Goal: Complete application form: Complete application form

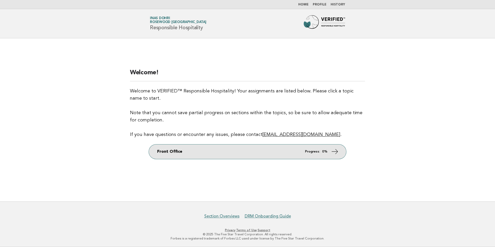
click at [330, 151] on link "Front Office Progress: 0%" at bounding box center [247, 151] width 197 height 14
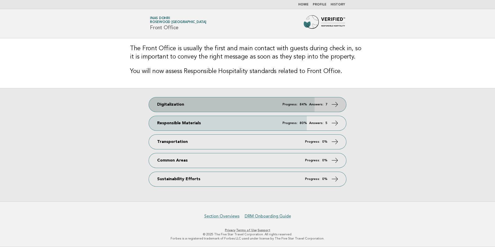
click at [337, 105] on icon at bounding box center [335, 104] width 8 height 8
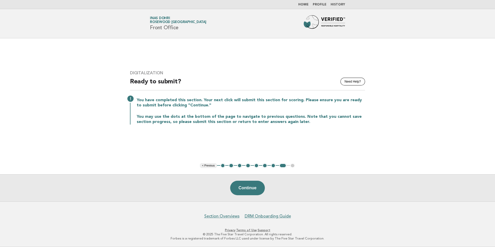
click at [210, 165] on button "< Previous" at bounding box center [208, 165] width 17 height 5
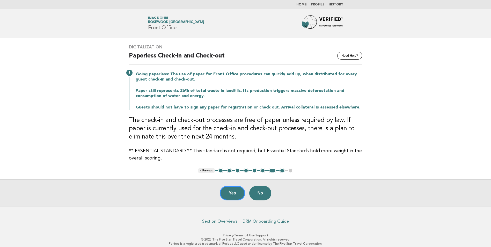
click at [221, 171] on button "1" at bounding box center [220, 170] width 5 height 5
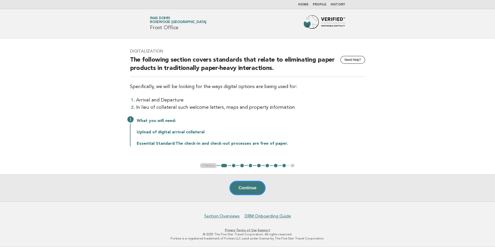
click at [234, 167] on button "2" at bounding box center [233, 165] width 5 height 5
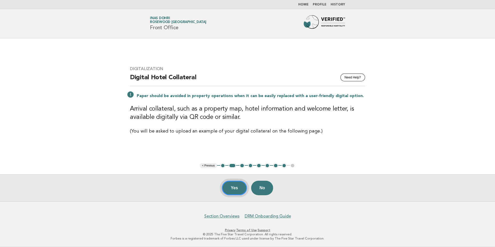
click at [231, 187] on button "Yes" at bounding box center [234, 188] width 25 height 14
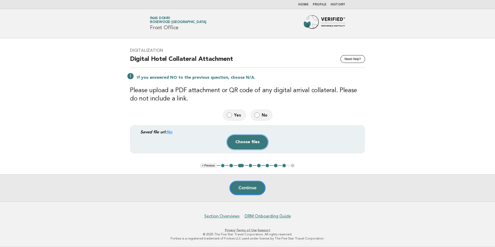
click at [243, 142] on button "Choose files" at bounding box center [247, 142] width 41 height 14
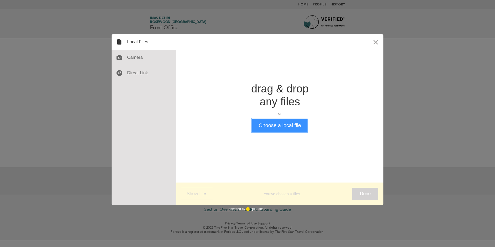
click at [276, 127] on button "Choose a local file" at bounding box center [279, 125] width 55 height 13
click at [375, 40] on button "Close" at bounding box center [376, 42] width 16 height 16
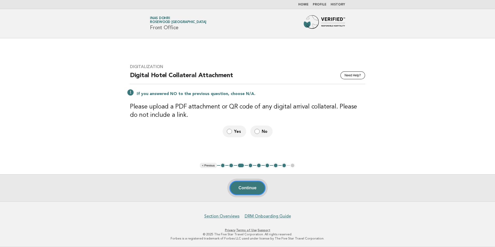
click at [245, 188] on button "Continue" at bounding box center [247, 188] width 36 height 14
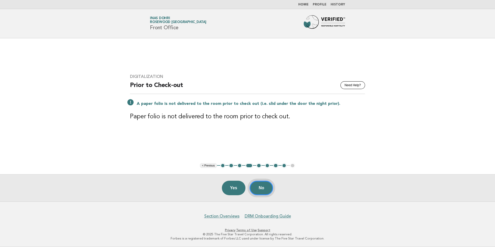
click at [263, 188] on button "No" at bounding box center [261, 188] width 24 height 14
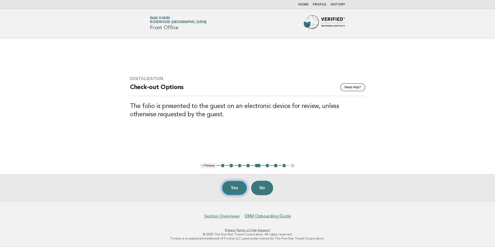
click at [228, 185] on button "Yes" at bounding box center [234, 188] width 25 height 14
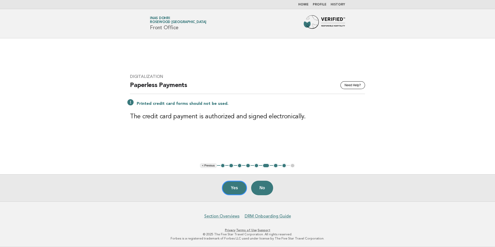
click at [228, 185] on button "Yes" at bounding box center [234, 188] width 25 height 14
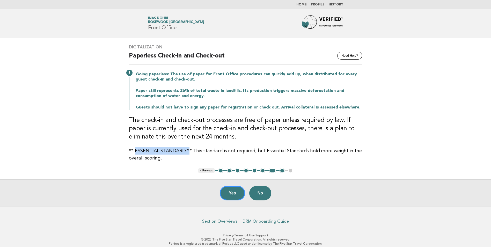
drag, startPoint x: 134, startPoint y: 150, endPoint x: 186, endPoint y: 152, distance: 52.3
click at [186, 152] on p "** ESSENTIAL STANDARD ** This standard is not required, but Essential Standards…" at bounding box center [245, 154] width 233 height 14
click at [235, 190] on button "Yes" at bounding box center [232, 193] width 25 height 14
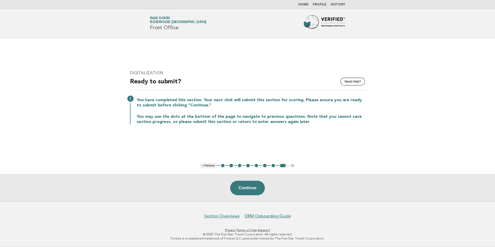
click at [231, 163] on button "2" at bounding box center [231, 165] width 5 height 5
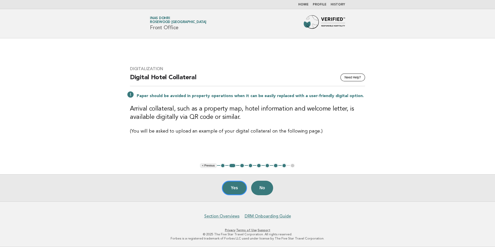
click at [242, 167] on button "3" at bounding box center [241, 165] width 5 height 5
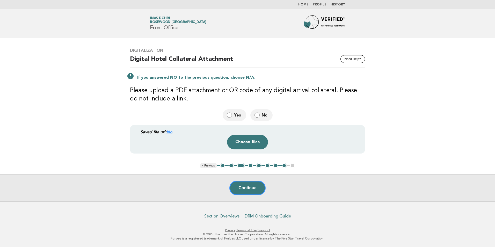
click at [231, 166] on button "2" at bounding box center [231, 165] width 5 height 5
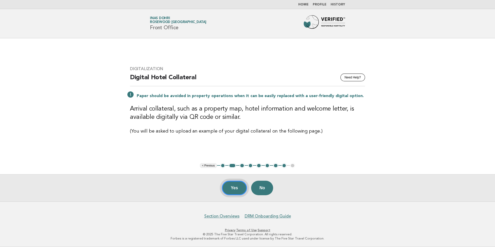
click at [241, 187] on button "Yes" at bounding box center [234, 188] width 25 height 14
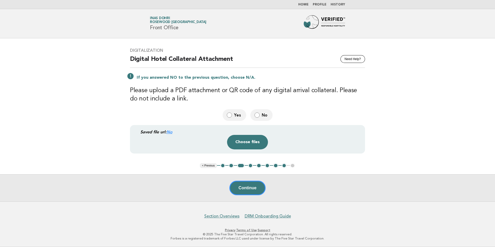
click at [305, 5] on link "Home" at bounding box center [303, 4] width 10 height 3
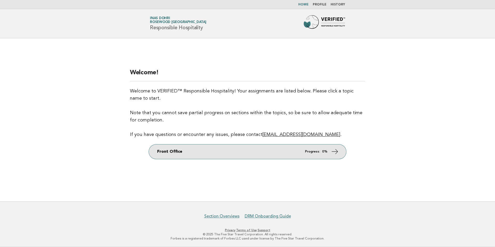
click at [170, 152] on link "Front Office Progress: 0%" at bounding box center [247, 151] width 197 height 14
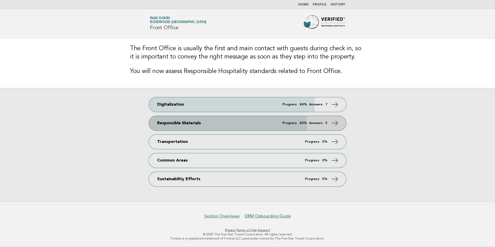
click at [216, 122] on link "Responsible Materials Progress: 80% Answers: 5" at bounding box center [247, 123] width 197 height 14
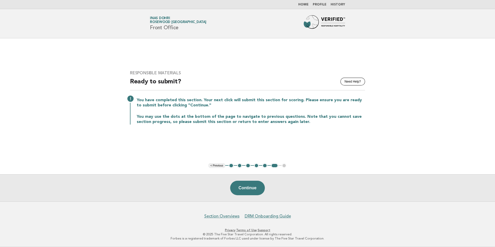
click at [232, 167] on button "1" at bounding box center [231, 165] width 5 height 5
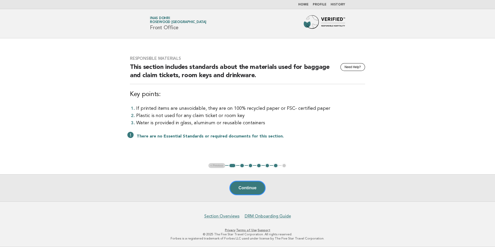
click at [241, 166] on button "2" at bounding box center [241, 165] width 5 height 5
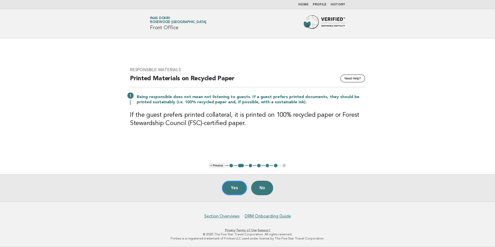
click at [251, 165] on button "3" at bounding box center [250, 165] width 5 height 5
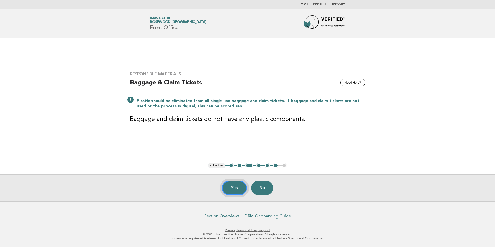
click at [236, 185] on button "Yes" at bounding box center [234, 188] width 25 height 14
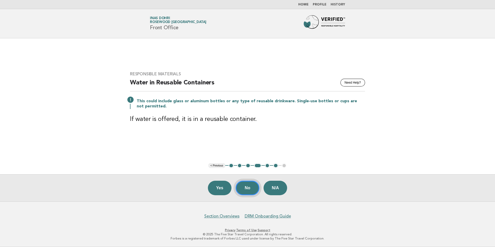
click at [251, 192] on button "No" at bounding box center [248, 188] width 24 height 14
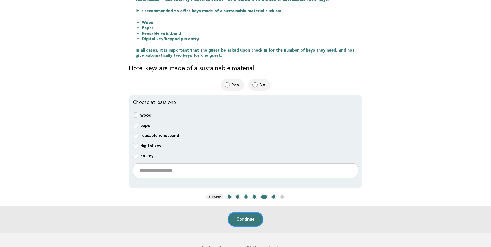
scroll to position [110, 0]
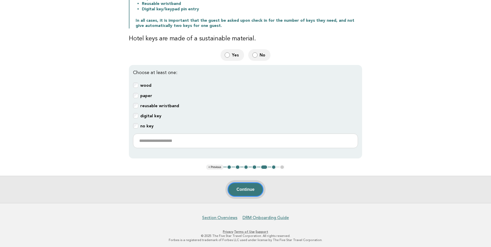
click at [257, 190] on button "Continue" at bounding box center [246, 189] width 36 height 14
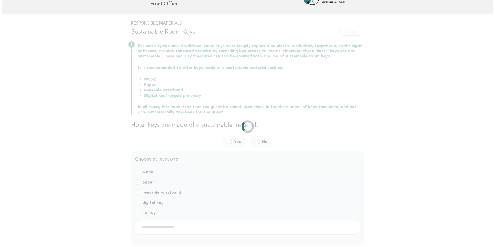
scroll to position [0, 0]
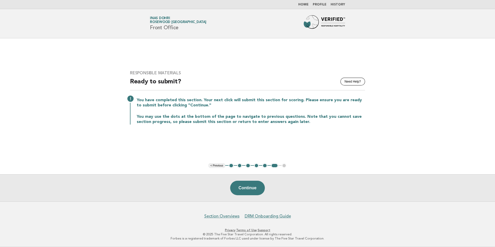
click at [304, 5] on link "Home" at bounding box center [303, 4] width 10 height 3
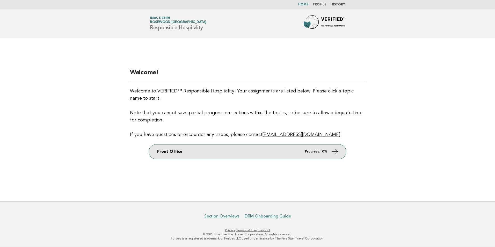
click at [319, 151] on em "Progress:" at bounding box center [312, 151] width 15 height 3
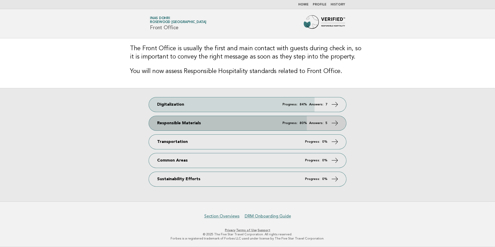
click at [322, 122] on em "Answers:" at bounding box center [316, 122] width 14 height 3
click at [337, 122] on icon at bounding box center [335, 123] width 8 height 8
click at [296, 124] on em "Progress:" at bounding box center [289, 122] width 15 height 3
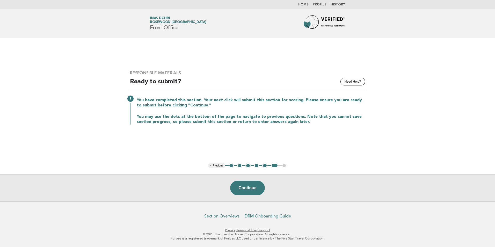
click at [265, 166] on button "5" at bounding box center [264, 165] width 5 height 5
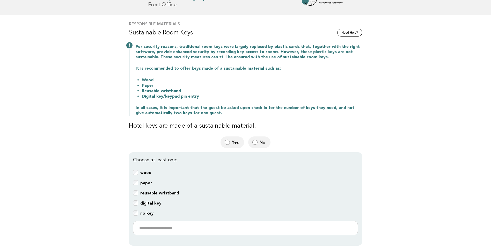
scroll to position [78, 0]
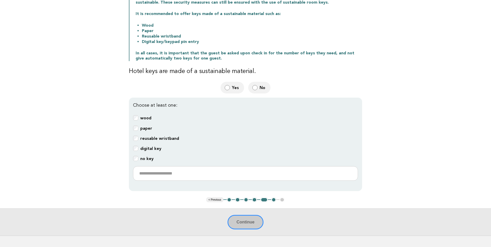
click at [149, 118] on b "wood" at bounding box center [145, 117] width 11 height 5
click at [147, 126] on b "paper" at bounding box center [146, 128] width 12 height 5
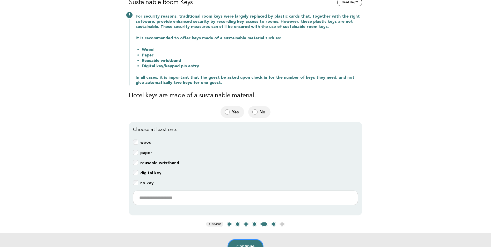
scroll to position [104, 0]
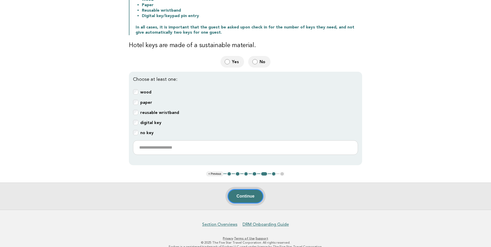
click at [250, 196] on button "Continue" at bounding box center [246, 196] width 36 height 14
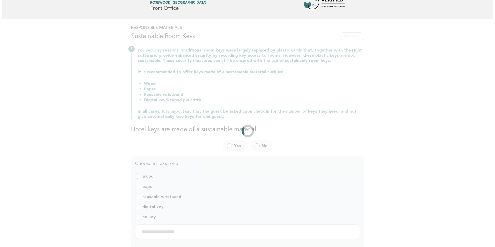
scroll to position [0, 0]
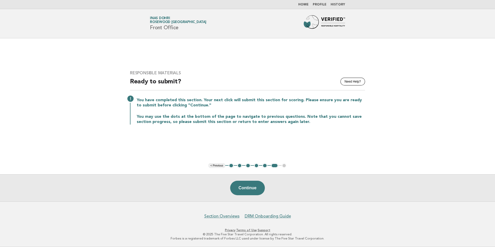
click at [302, 5] on link "Home" at bounding box center [303, 4] width 10 height 3
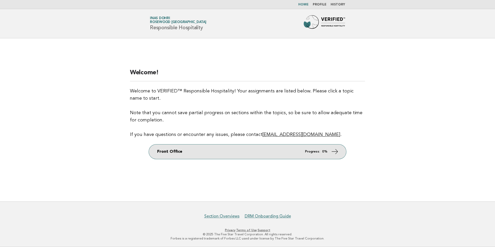
click at [215, 155] on link "Front Office Progress: 0%" at bounding box center [247, 151] width 197 height 14
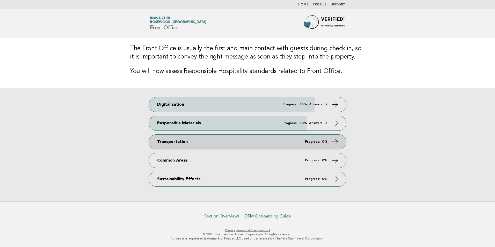
click at [335, 139] on icon at bounding box center [335, 142] width 8 height 8
click at [334, 141] on icon at bounding box center [335, 142] width 8 height 8
click at [333, 142] on icon at bounding box center [335, 142] width 8 height 8
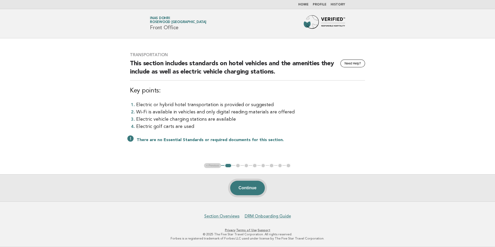
click at [249, 186] on button "Continue" at bounding box center [247, 188] width 34 height 14
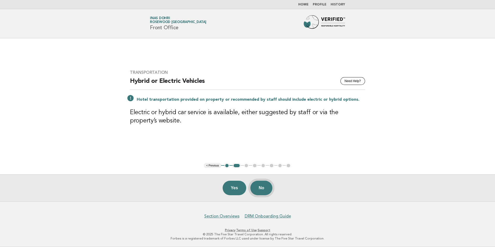
click at [261, 185] on button "No" at bounding box center [261, 188] width 22 height 14
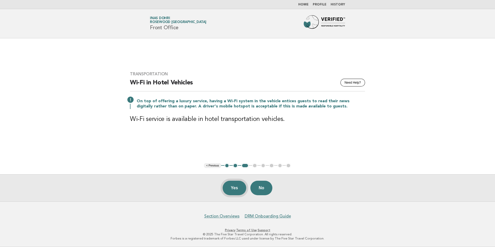
click at [239, 186] on button "Yes" at bounding box center [235, 188] width 24 height 14
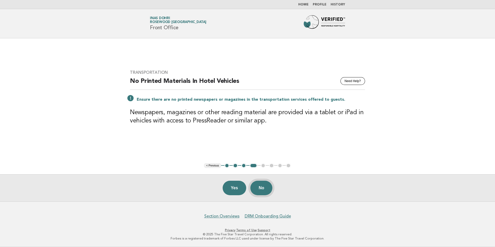
click at [265, 186] on button "No" at bounding box center [261, 188] width 22 height 14
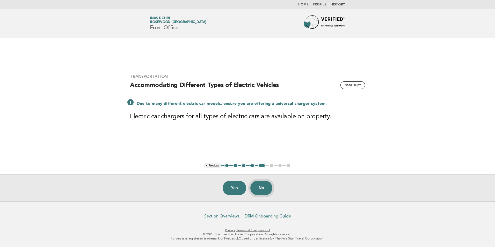
click at [261, 188] on button "No" at bounding box center [261, 188] width 22 height 14
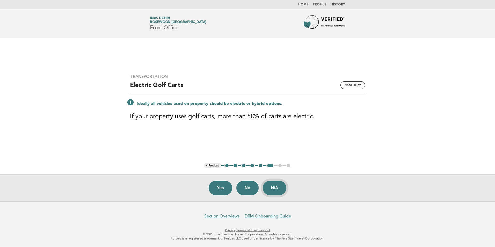
click at [275, 191] on button "N/A" at bounding box center [275, 188] width 24 height 14
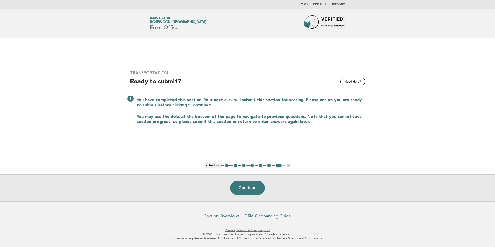
click at [307, 5] on link "Home" at bounding box center [303, 4] width 10 height 3
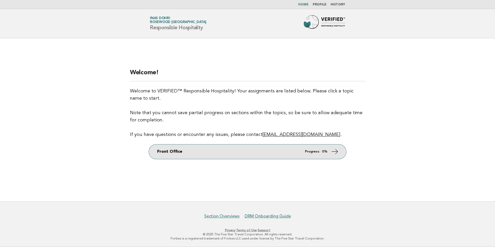
click at [314, 152] on em "Progress:" at bounding box center [312, 151] width 15 height 3
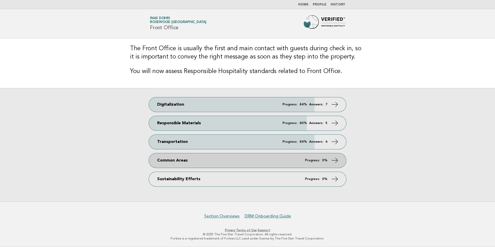
click at [333, 161] on icon at bounding box center [335, 160] width 8 height 8
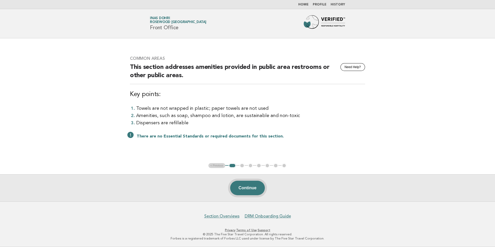
click at [249, 185] on button "Continue" at bounding box center [247, 188] width 34 height 14
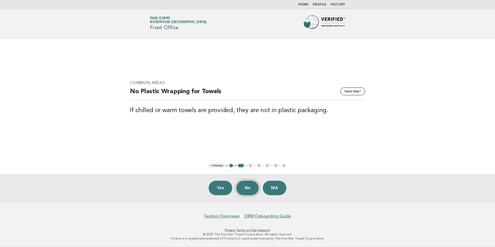
click at [245, 184] on button "No" at bounding box center [247, 188] width 22 height 14
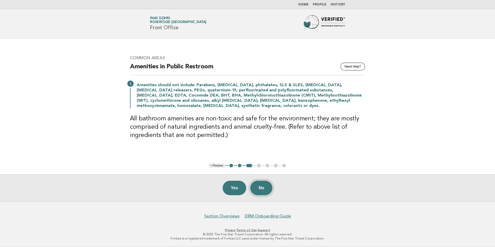
click at [261, 184] on button "No" at bounding box center [261, 188] width 22 height 14
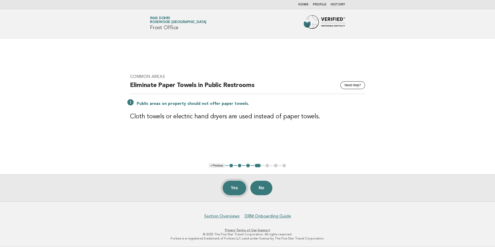
click at [229, 186] on button "Yes" at bounding box center [235, 188] width 24 height 14
click at [234, 185] on button "Yes" at bounding box center [235, 188] width 24 height 14
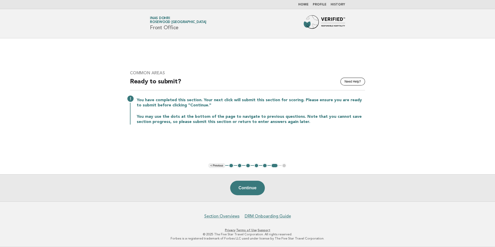
click at [309, 3] on link "Home" at bounding box center [303, 4] width 10 height 3
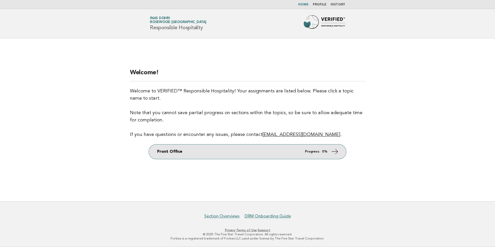
click at [293, 149] on link "Front Office Progress: 0%" at bounding box center [247, 151] width 197 height 14
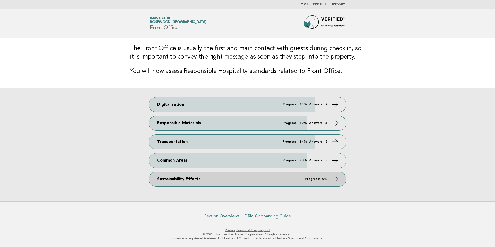
click at [335, 179] on icon at bounding box center [335, 179] width 8 height 8
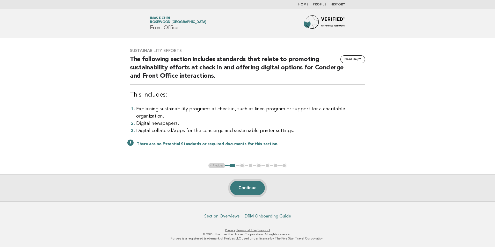
click at [249, 187] on button "Continue" at bounding box center [247, 188] width 34 height 14
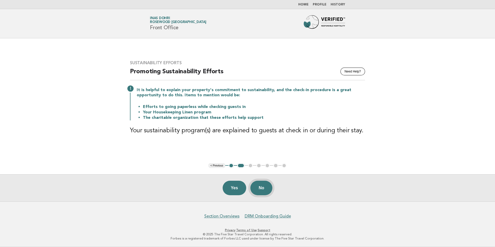
click at [265, 192] on button "No" at bounding box center [261, 188] width 22 height 14
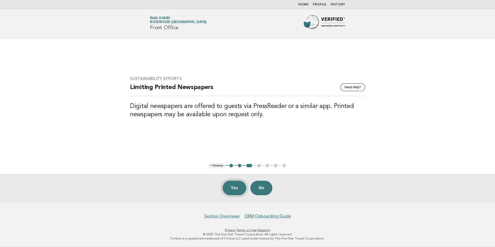
click at [238, 187] on button "Yes" at bounding box center [235, 188] width 24 height 14
click at [232, 189] on button "Yes" at bounding box center [235, 188] width 24 height 14
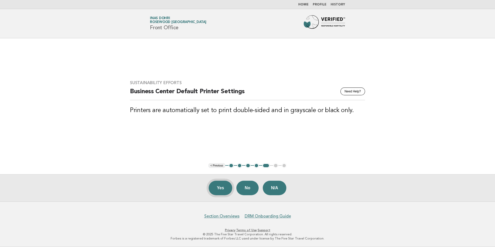
click at [220, 190] on button "Yes" at bounding box center [221, 188] width 24 height 14
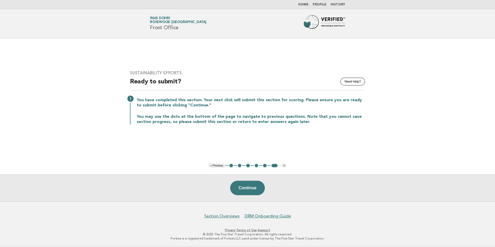
click at [308, 4] on link "Home" at bounding box center [303, 4] width 10 height 3
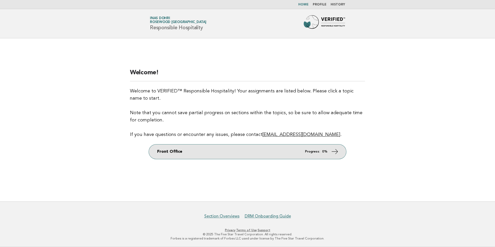
click at [231, 157] on link "Front Office Progress: 0%" at bounding box center [247, 151] width 197 height 14
